Goal: Check status: Check status

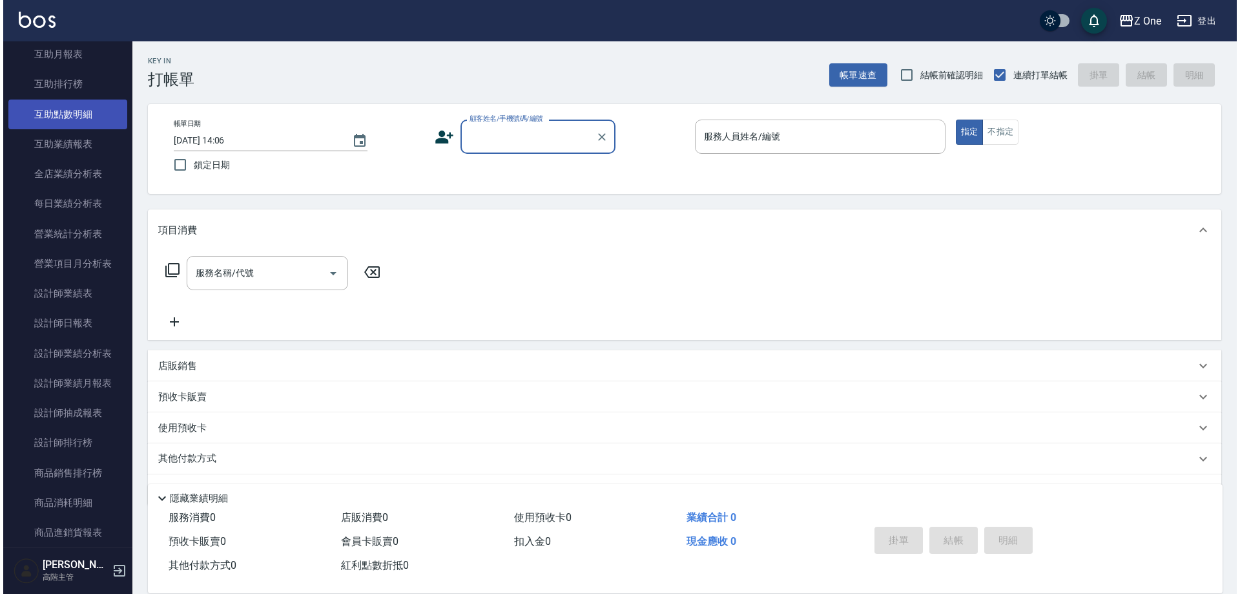
scroll to position [711, 0]
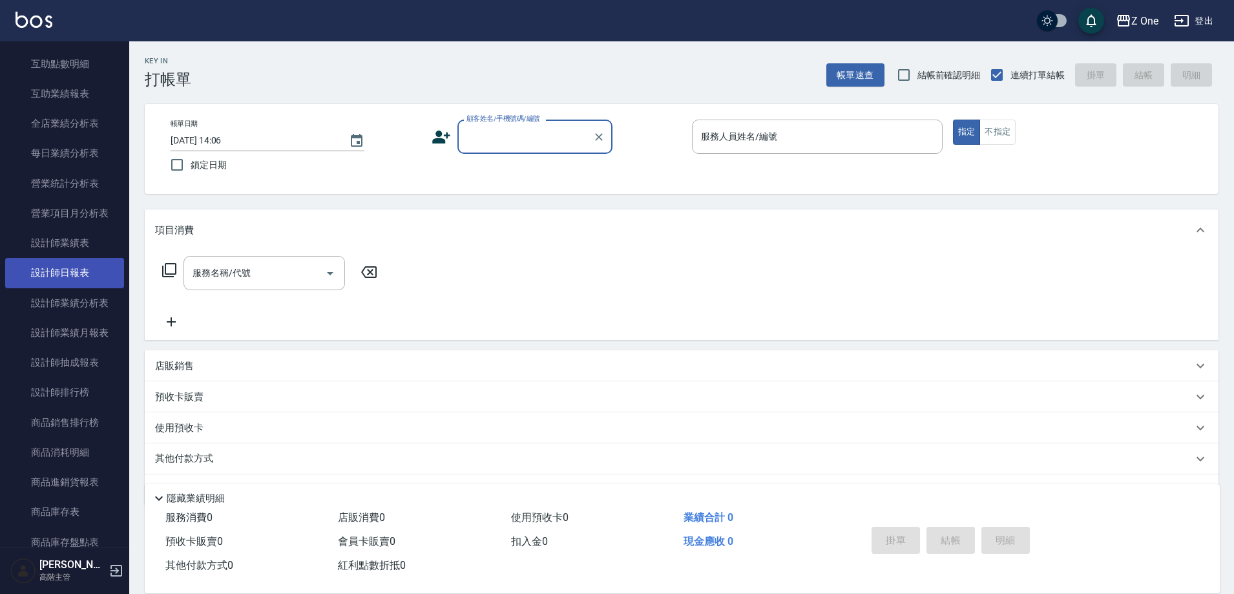
click at [67, 273] on link "設計師日報表" at bounding box center [64, 273] width 119 height 30
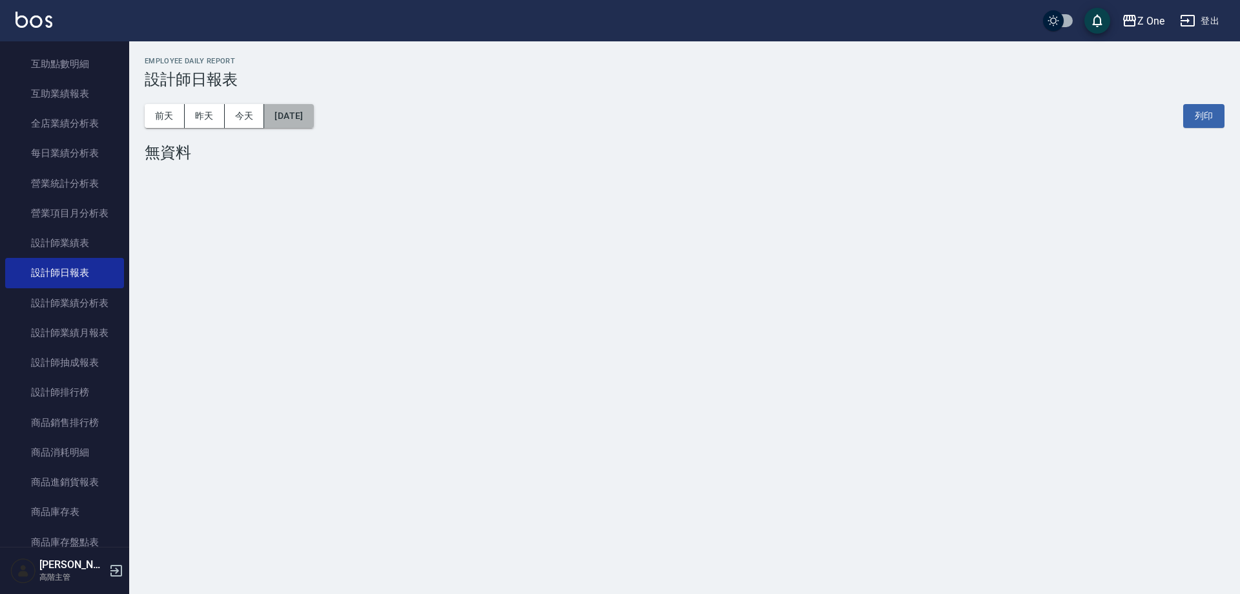
click at [296, 120] on button "[DATE]" at bounding box center [288, 116] width 49 height 24
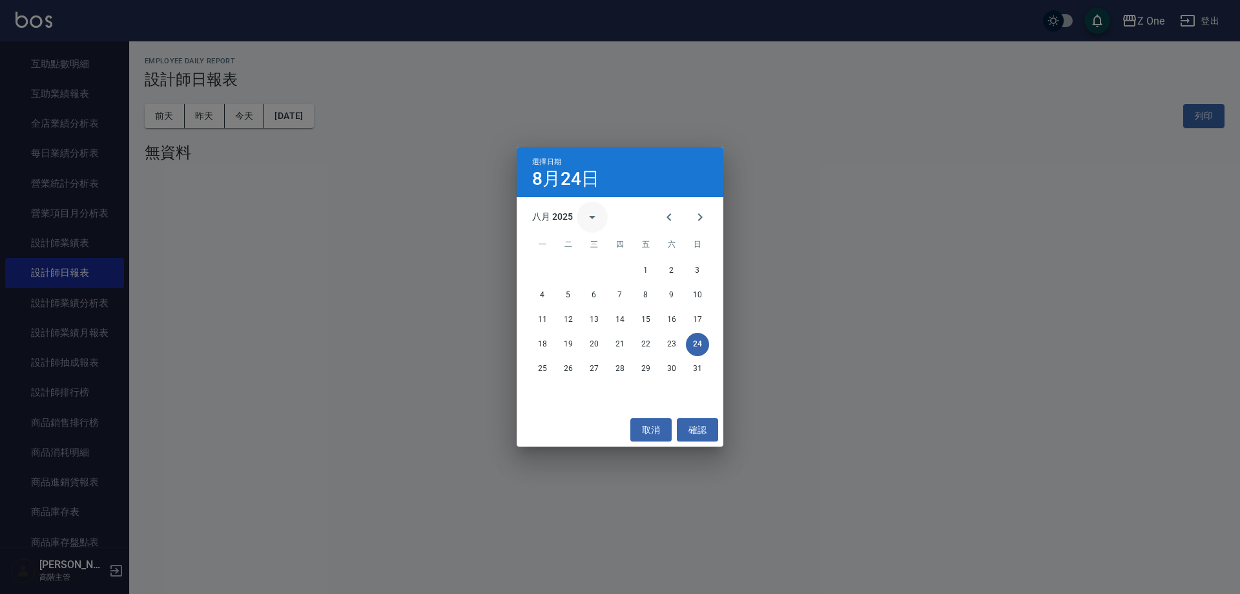
click at [587, 215] on icon "calendar view is open, switch to year view" at bounding box center [593, 217] width 16 height 16
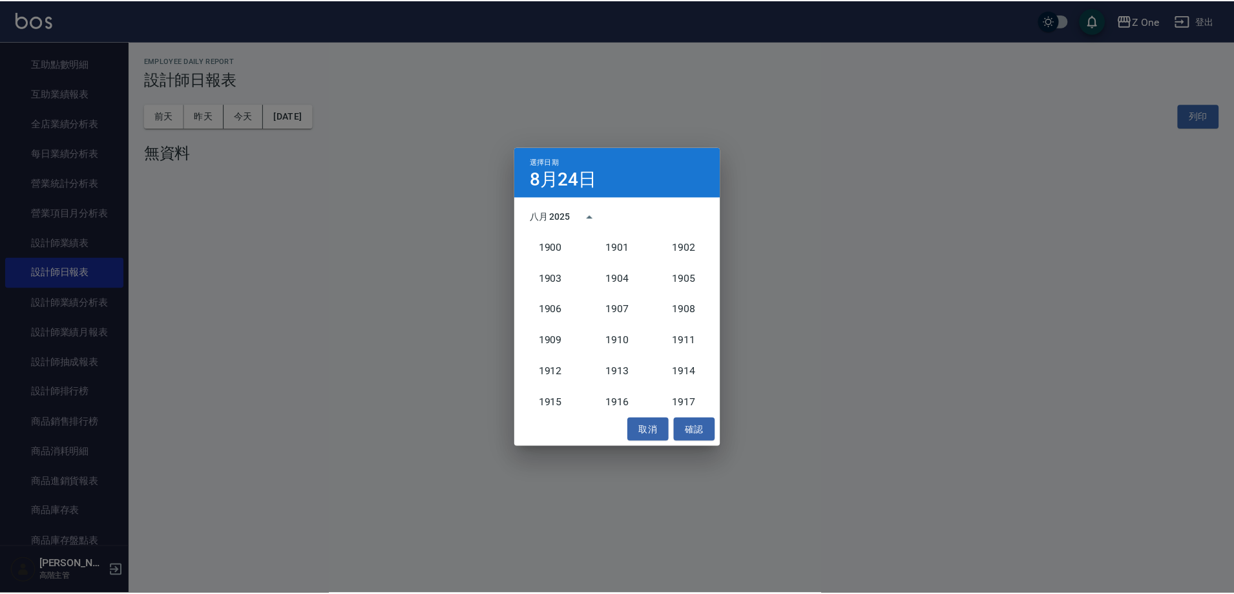
scroll to position [1196, 0]
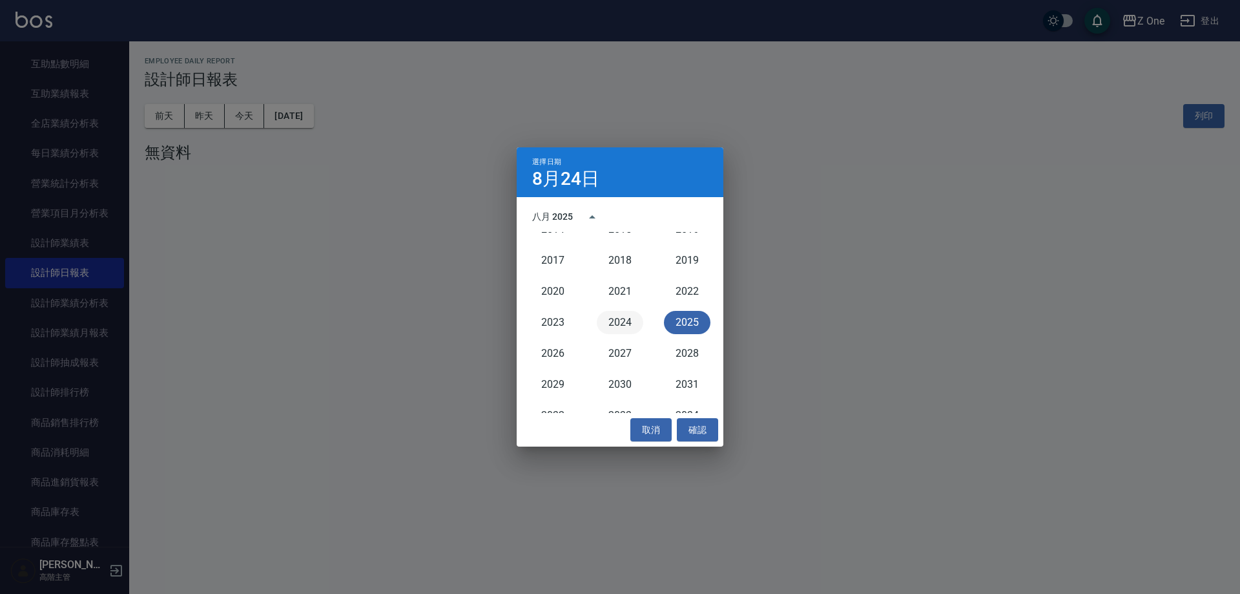
click at [617, 319] on button "2024" at bounding box center [620, 322] width 47 height 23
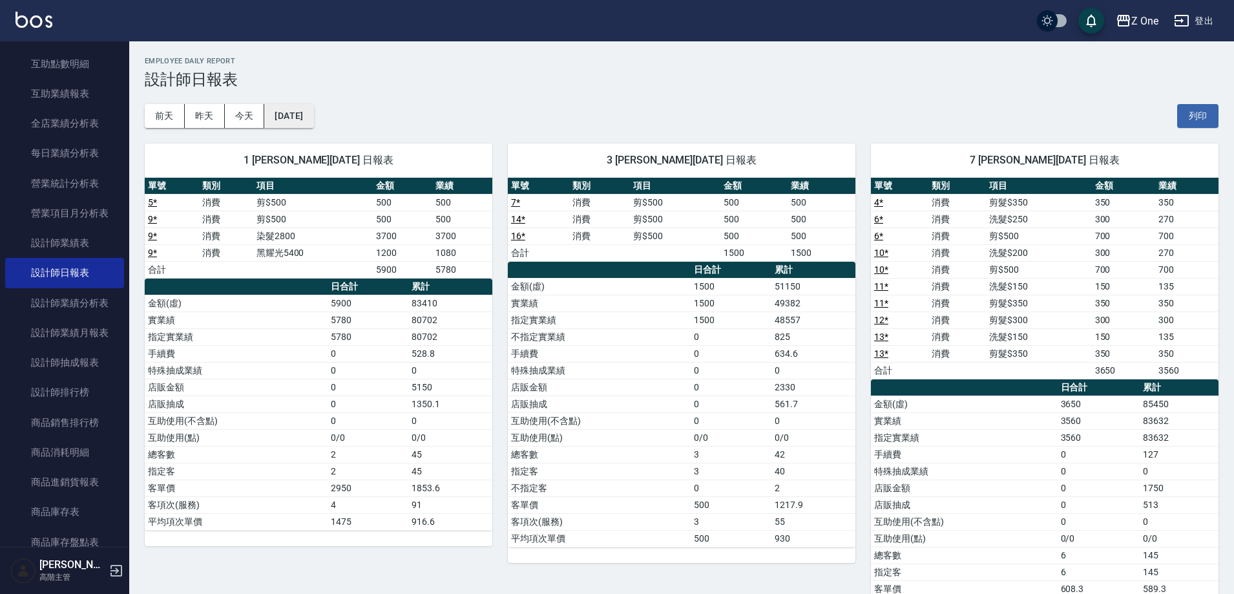
click at [313, 118] on button "[DATE]" at bounding box center [288, 116] width 49 height 24
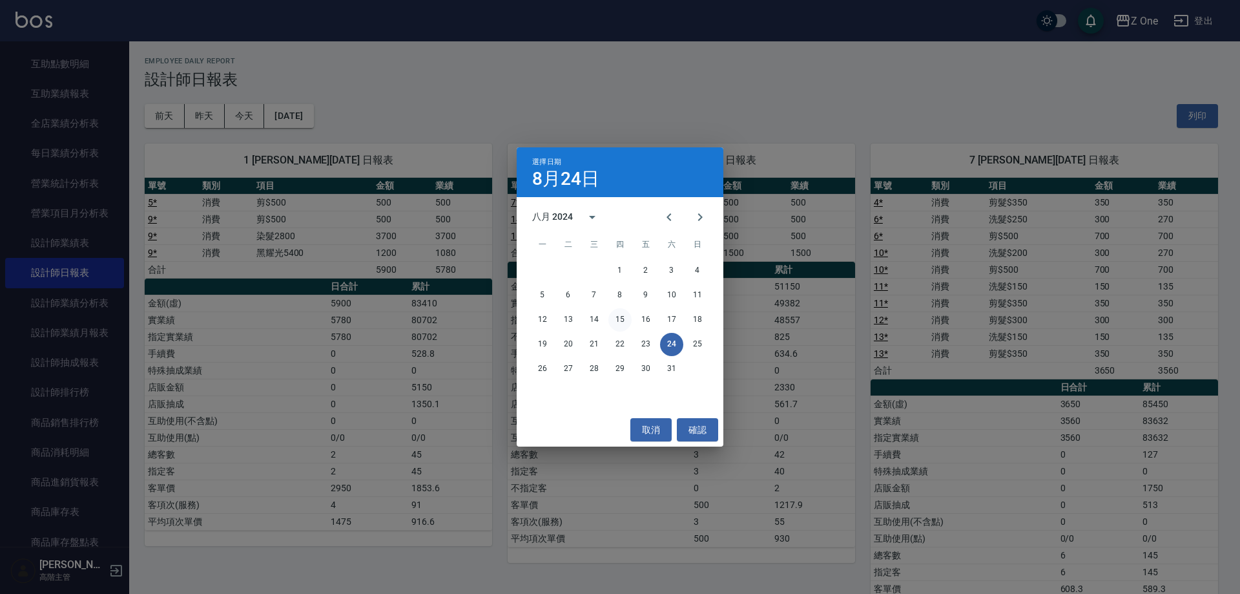
click at [619, 318] on button "15" at bounding box center [619, 319] width 23 height 23
